Goal: Information Seeking & Learning: Check status

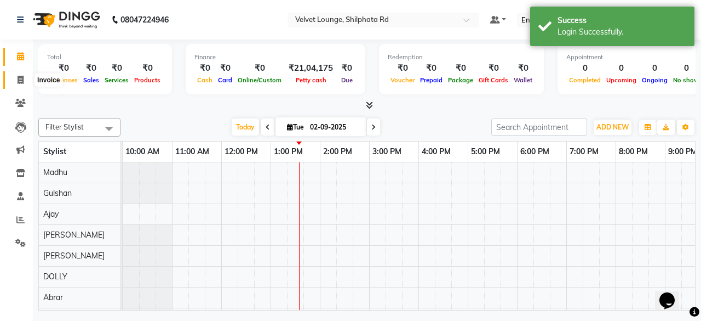
click at [23, 81] on icon at bounding box center [21, 80] width 6 height 8
select select "122"
select select "service"
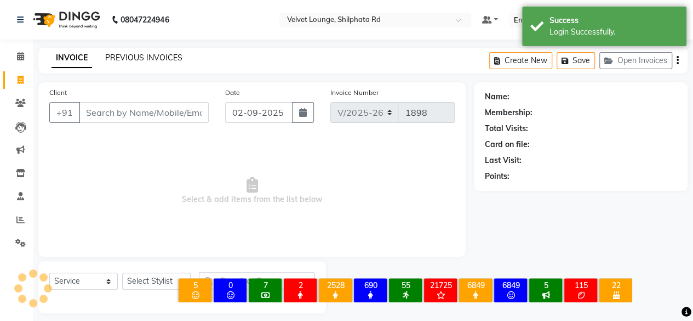
click at [120, 59] on link "PREVIOUS INVOICES" at bounding box center [143, 58] width 77 height 10
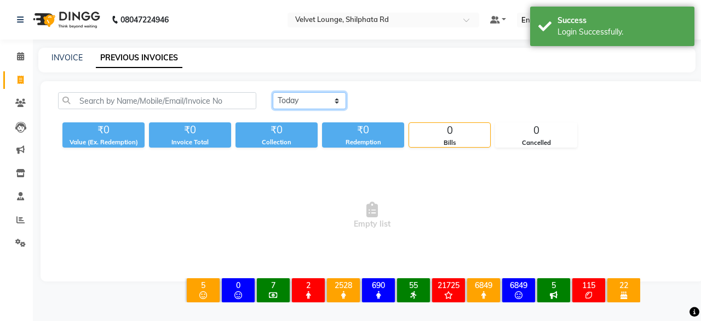
drag, startPoint x: 306, startPoint y: 97, endPoint x: 294, endPoint y: 129, distance: 34.2
click at [294, 129] on div "[DATE] [DATE] Custom Range ₹0 Value (Ex. Redemption) ₹0 Invoice Total ₹0 Collec…" at bounding box center [373, 119] width 642 height 55
select select "[DATE]"
click at [273, 92] on select "[DATE] [DATE] Custom Range" at bounding box center [309, 100] width 73 height 17
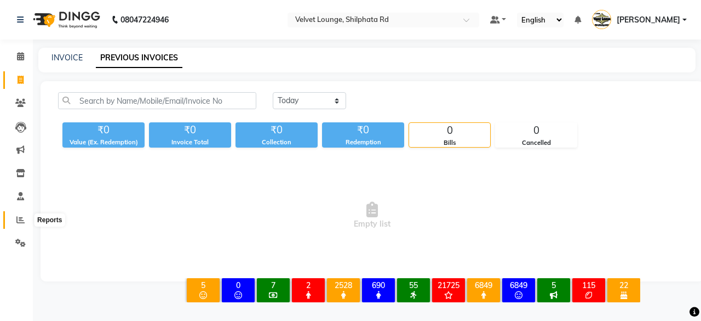
click at [15, 222] on span at bounding box center [20, 220] width 19 height 13
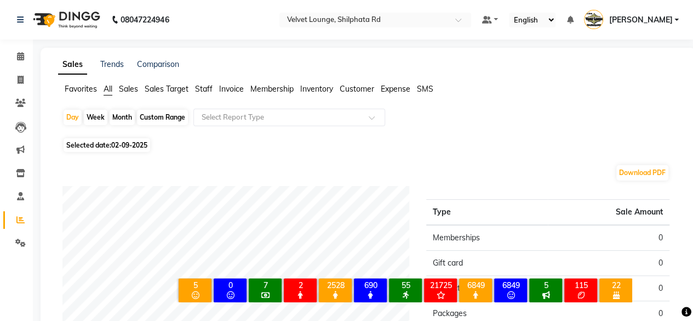
click at [122, 116] on div "Month" at bounding box center [122, 117] width 25 height 15
select select "9"
select select "2025"
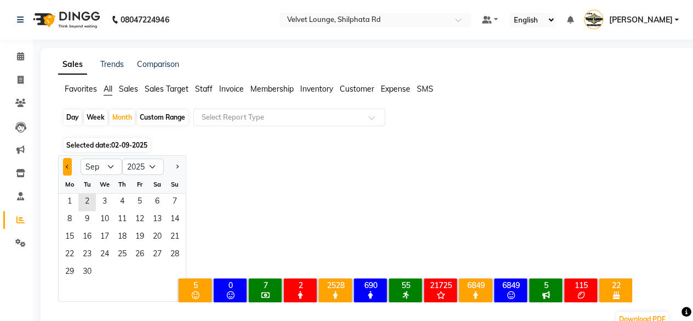
click at [69, 161] on button "Previous month" at bounding box center [67, 167] width 9 height 18
select select "8"
click at [139, 199] on span "1" at bounding box center [140, 202] width 18 height 18
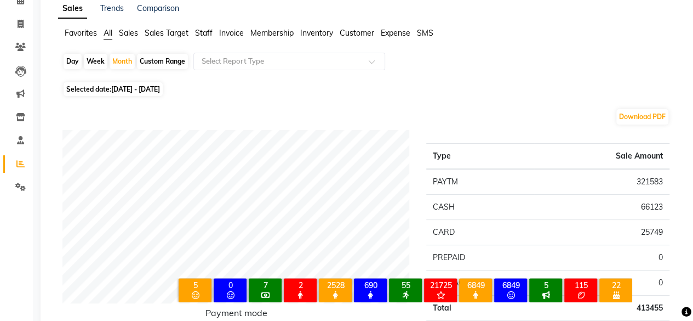
scroll to position [66, 0]
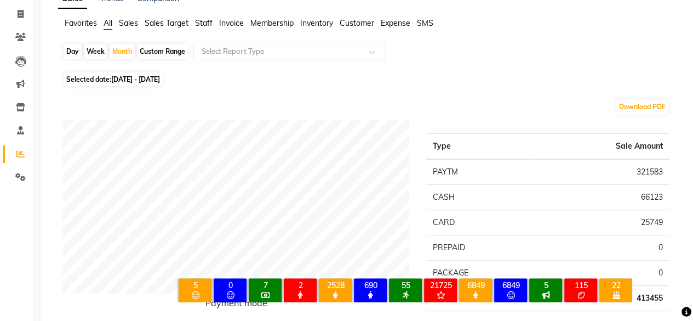
click at [210, 26] on span "Staff" at bounding box center [204, 23] width 18 height 10
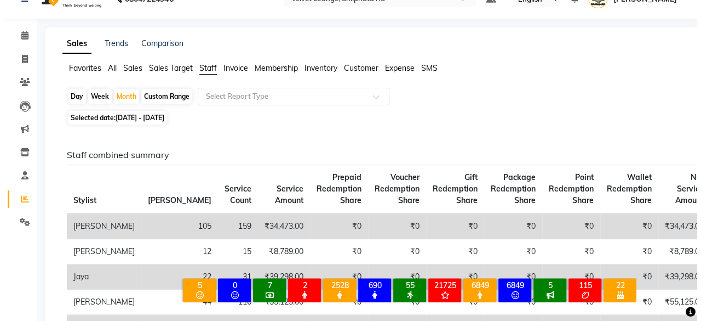
scroll to position [0, 0]
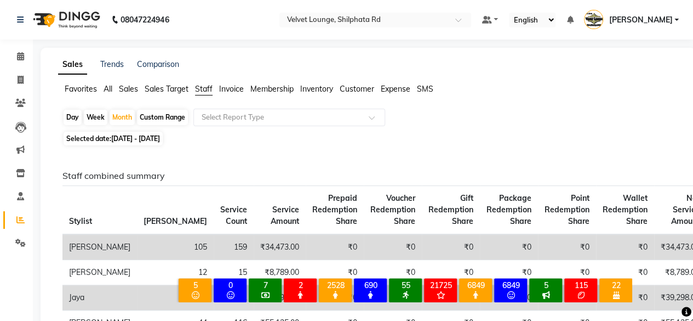
click at [649, 21] on span "[PERSON_NAME]" at bounding box center [641, 20] width 64 height 12
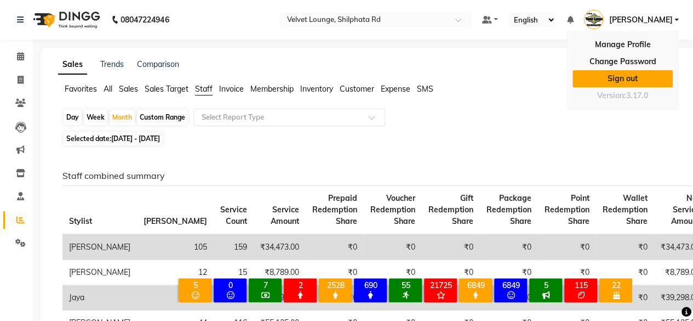
click at [628, 71] on link "Sign out" at bounding box center [623, 78] width 100 height 17
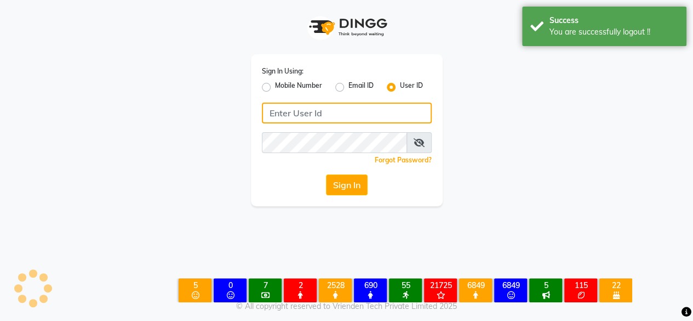
type input "7400009327"
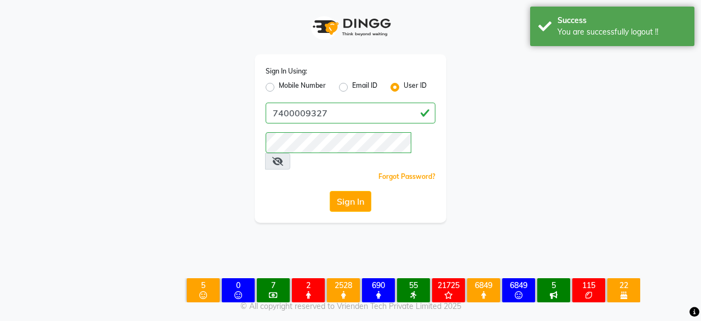
click at [279, 83] on label "Mobile Number" at bounding box center [302, 87] width 47 height 13
click at [279, 83] on input "Mobile Number" at bounding box center [282, 84] width 7 height 7
radio input "true"
radio input "false"
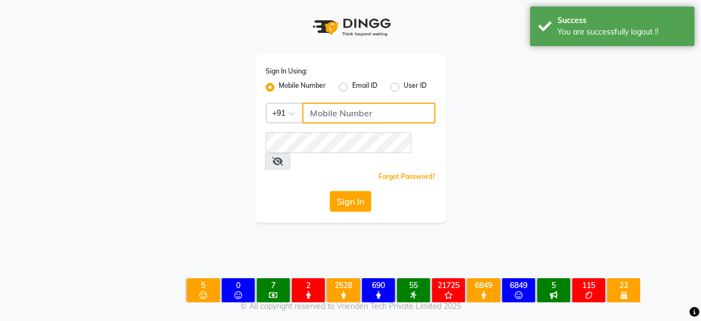
click at [329, 104] on input "Username" at bounding box center [368, 112] width 133 height 21
type input "7400009327"
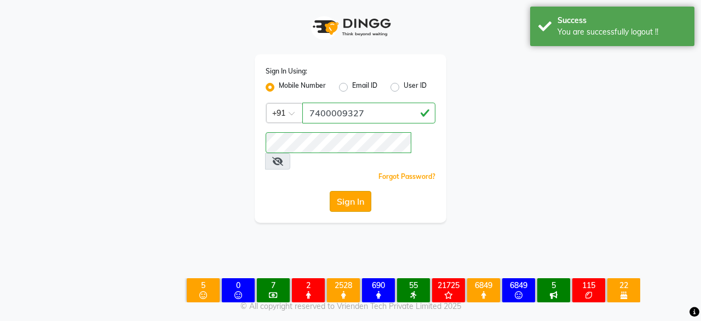
click at [330, 191] on button "Sign In" at bounding box center [351, 201] width 42 height 21
